Goal: Check status

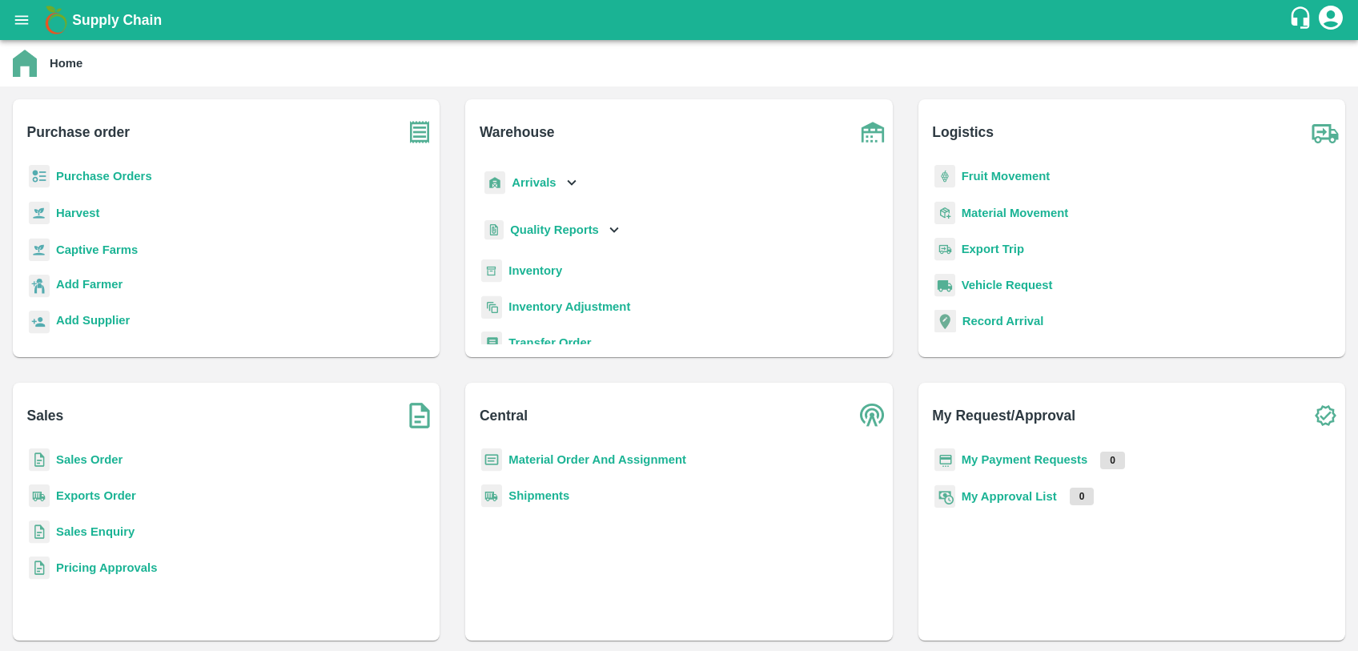
click at [82, 463] on b "Sales Order" at bounding box center [89, 459] width 66 height 13
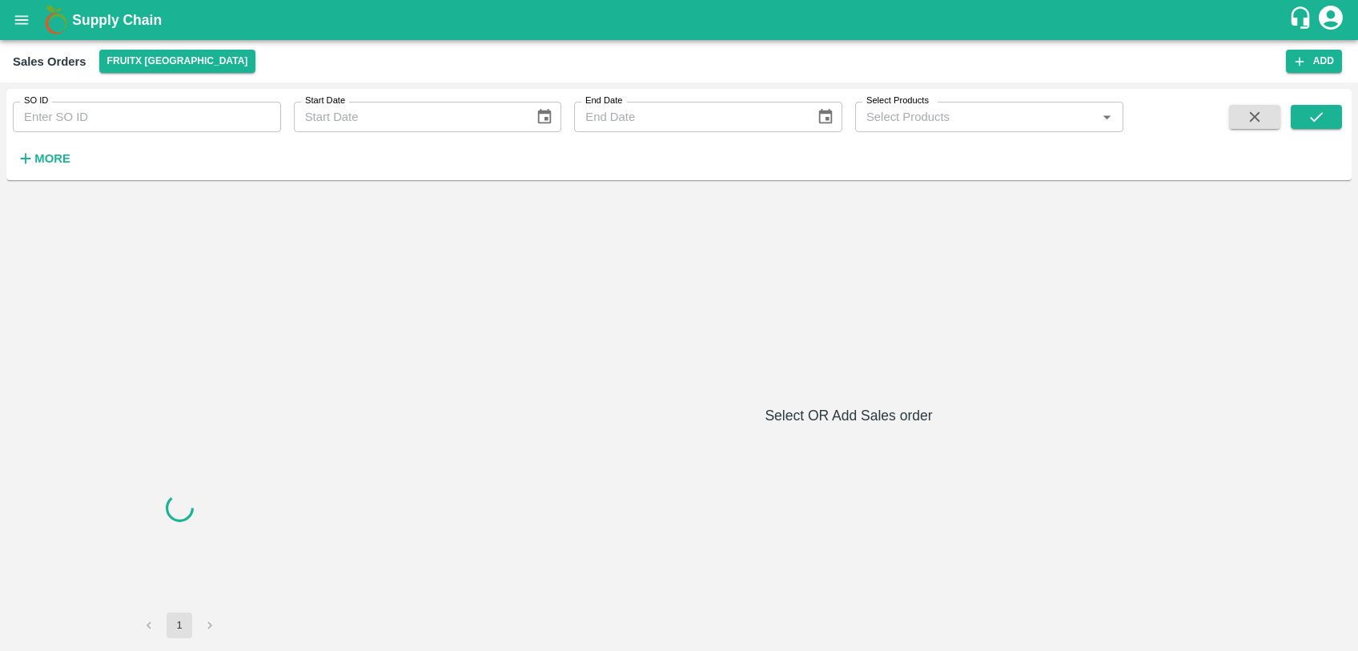
click at [67, 102] on input "SO ID" at bounding box center [147, 117] width 268 height 30
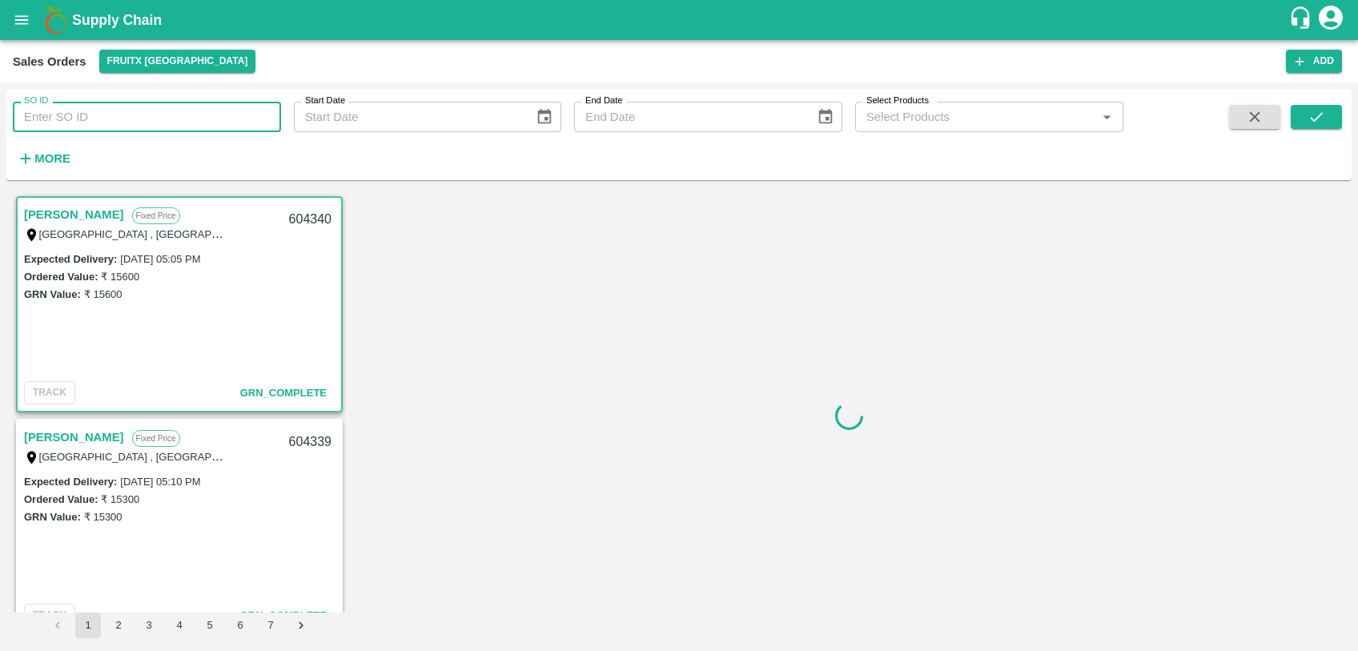
click at [71, 110] on input "SO ID" at bounding box center [147, 117] width 268 height 30
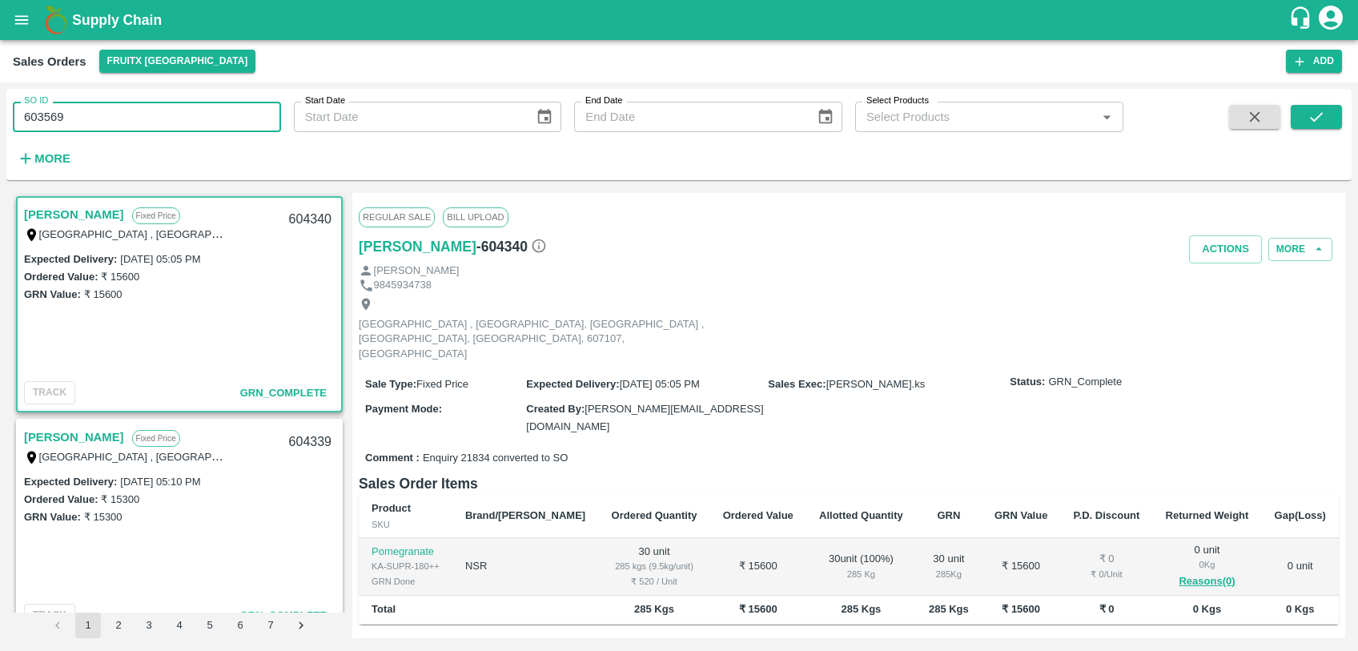
type input "603569"
click at [1311, 124] on icon "submit" at bounding box center [1317, 117] width 18 height 18
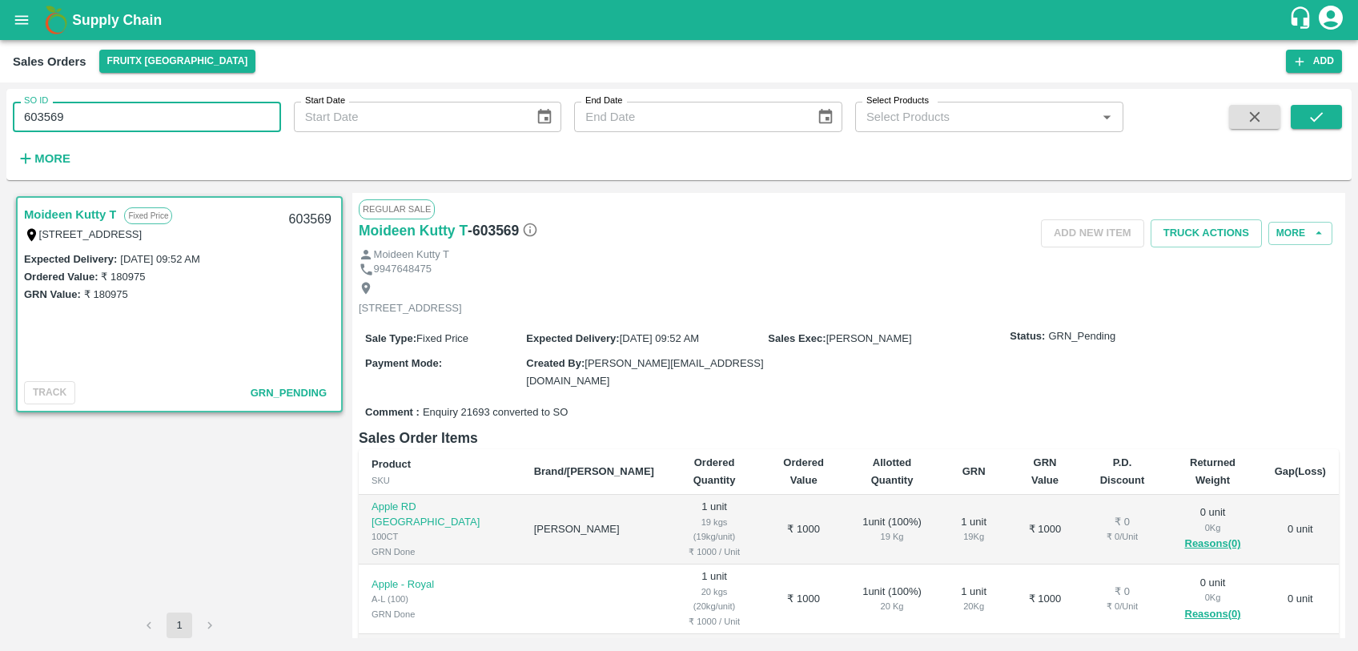
drag, startPoint x: 72, startPoint y: 117, endPoint x: -3, endPoint y: 119, distance: 75.3
click at [0, 119] on html "Supply Chain Sales Orders FruitX [GEOGRAPHIC_DATA] Add SO ID 603569 SO ID Start…" at bounding box center [679, 325] width 1358 height 651
paste input "text"
type input "603971"
click at [1312, 123] on icon "submit" at bounding box center [1317, 117] width 18 height 18
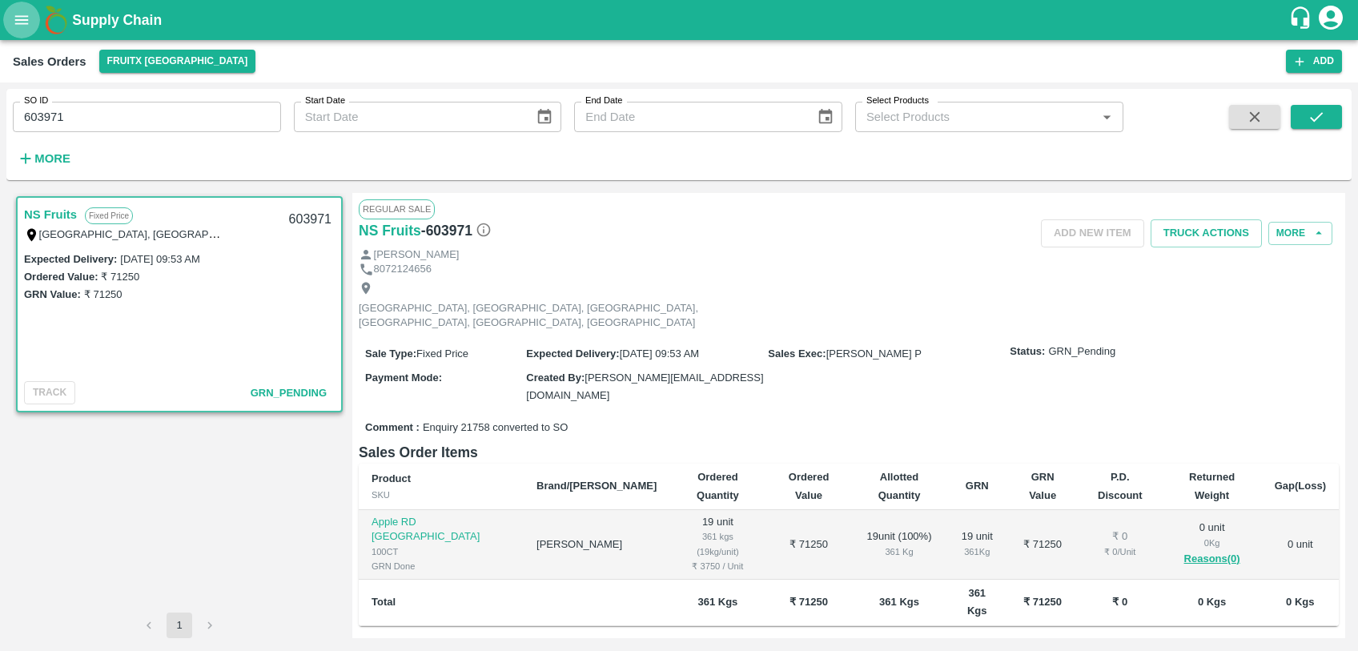
click at [13, 8] on button "open drawer" at bounding box center [21, 20] width 37 height 37
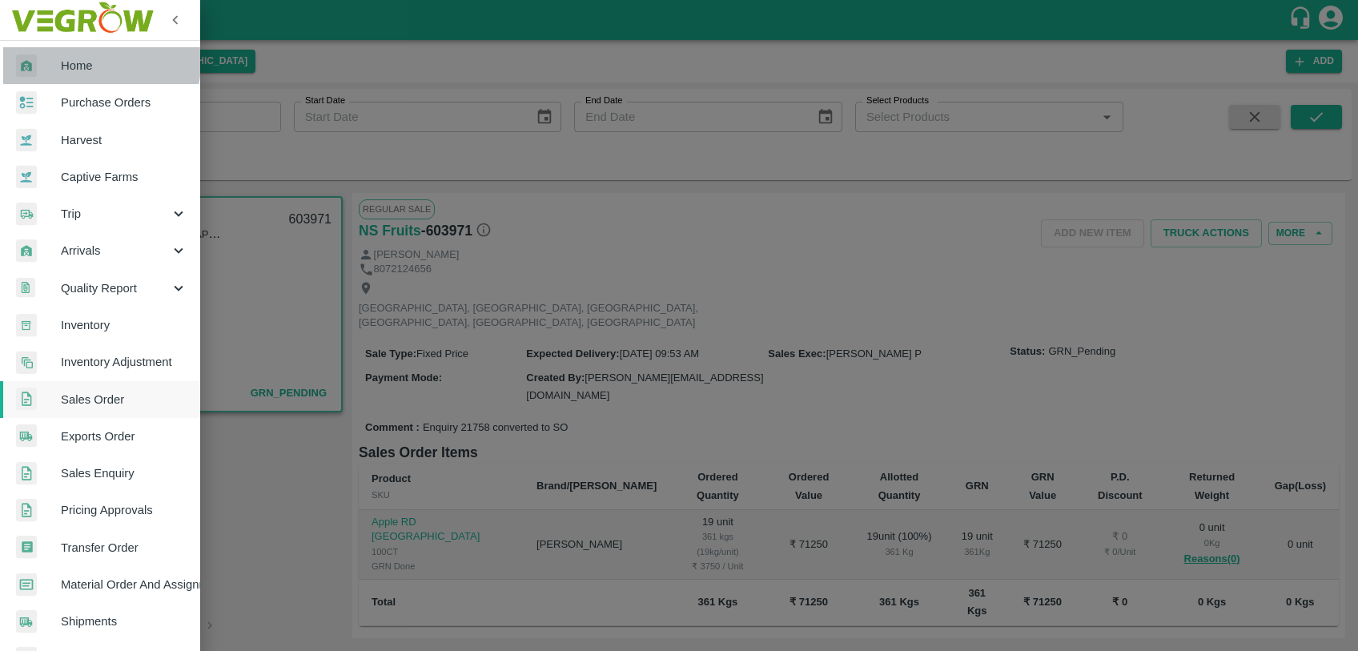
click at [79, 62] on span "Home" at bounding box center [124, 66] width 127 height 18
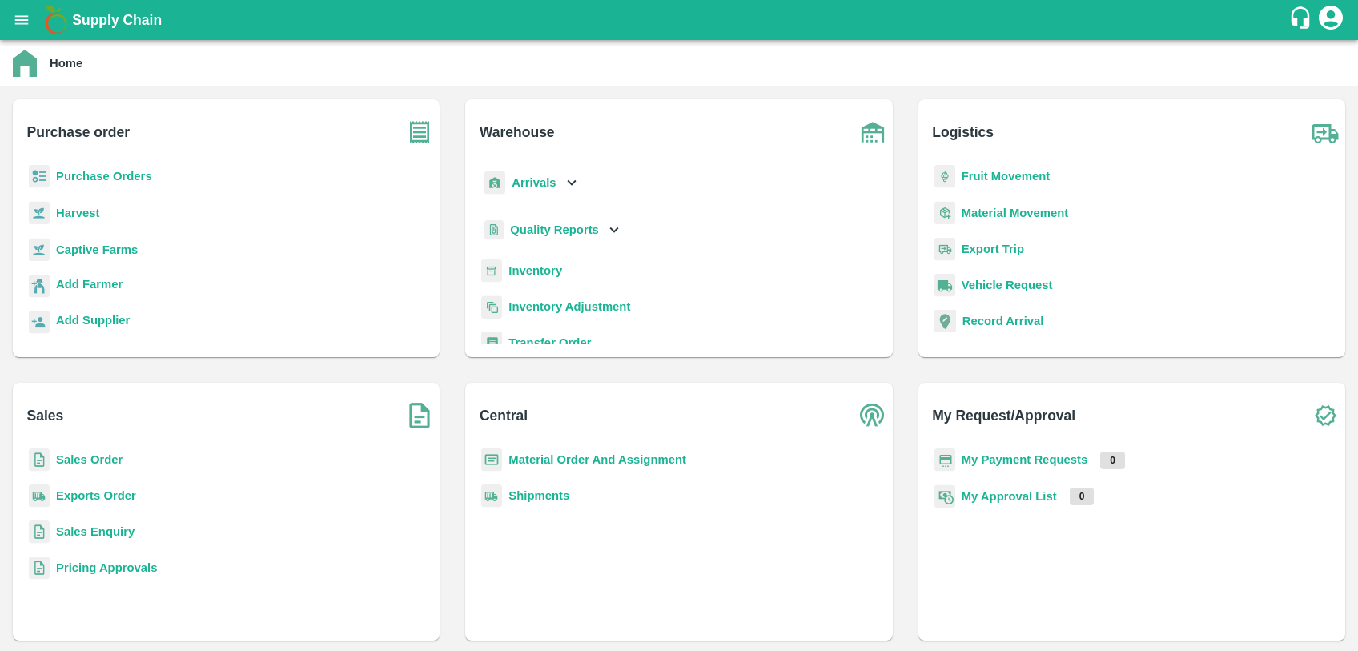
click at [551, 264] on b "Inventory" at bounding box center [536, 270] width 54 height 13
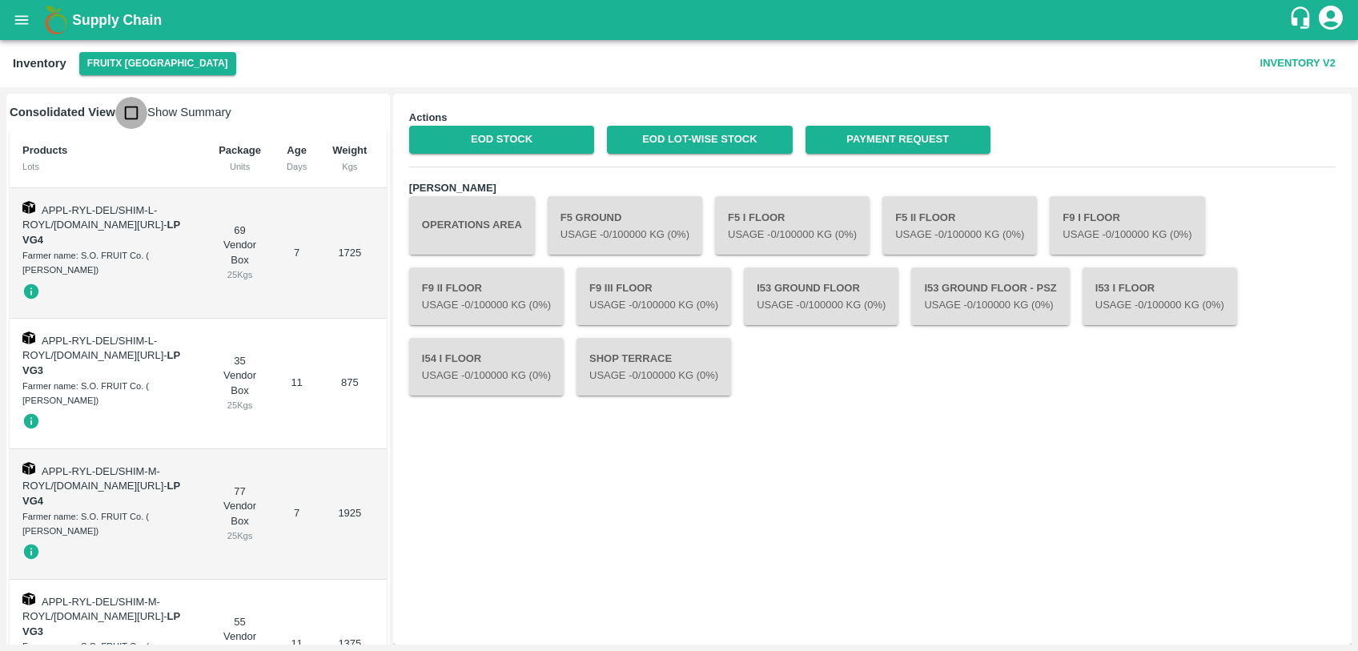
click at [135, 113] on input "checkbox" at bounding box center [131, 113] width 32 height 32
checkbox input "true"
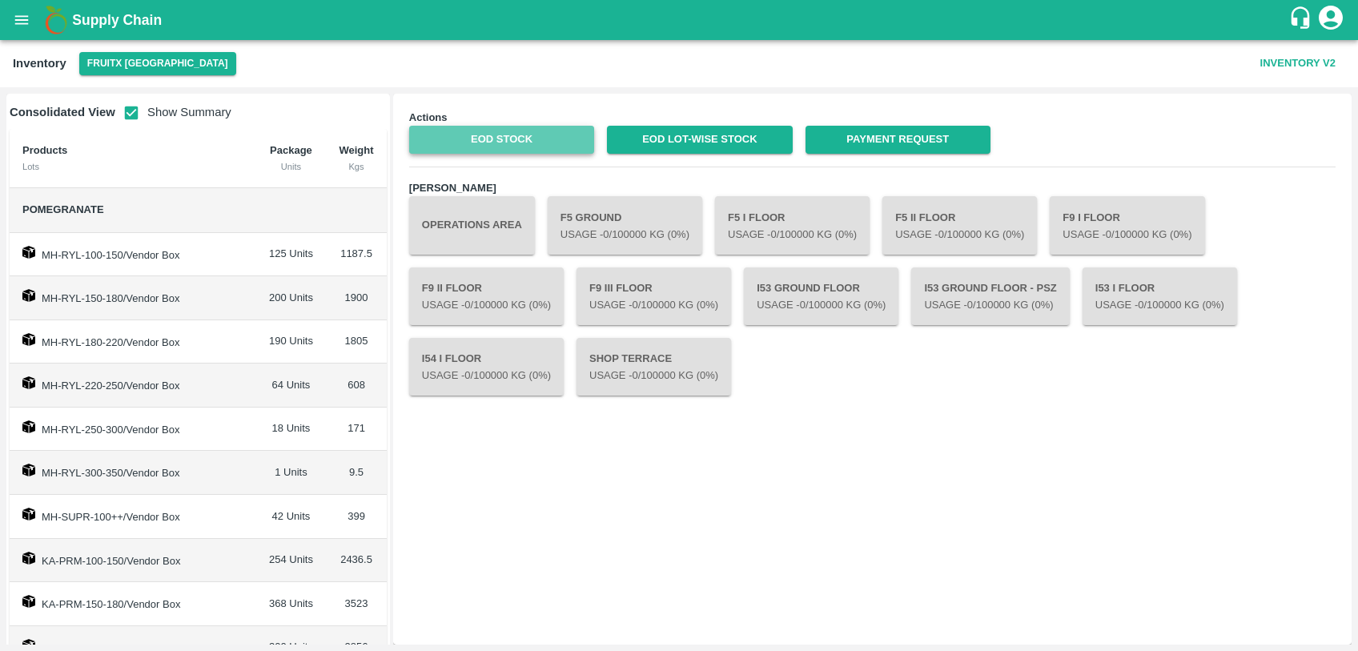
click at [481, 143] on link "EOD Stock" at bounding box center [501, 140] width 185 height 28
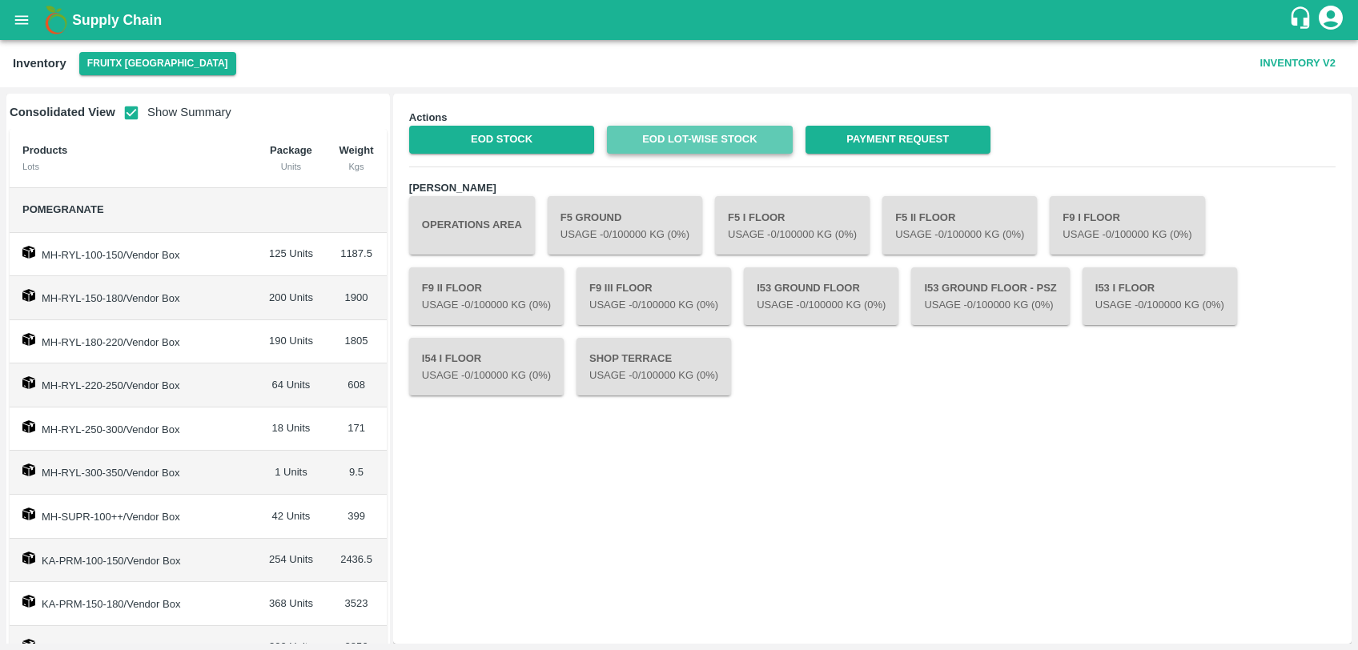
click at [734, 143] on link "EOD Lot-wise Stock" at bounding box center [699, 140] width 185 height 28
